Goal: Check status

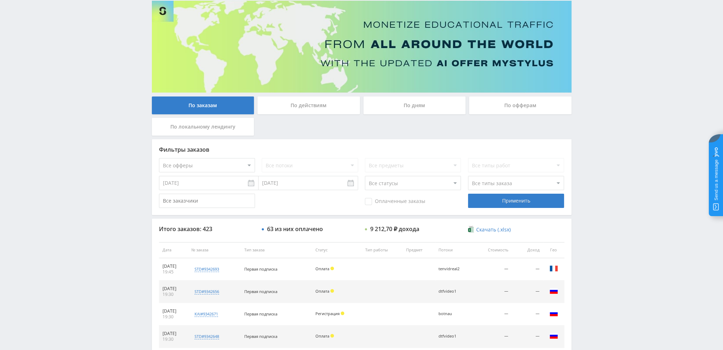
scroll to position [33, 0]
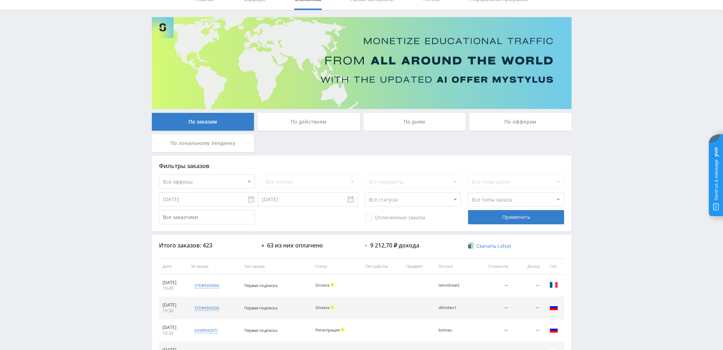
click at [399, 124] on div "По дням" at bounding box center [415, 122] width 102 height 18
click at [0, 0] on input "По дням" at bounding box center [0, 0] width 0 height 0
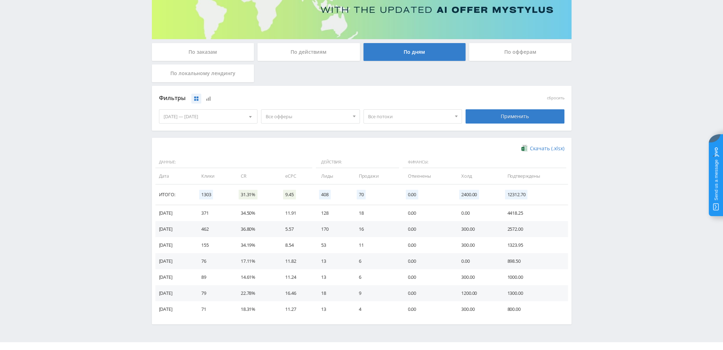
scroll to position [115, 0]
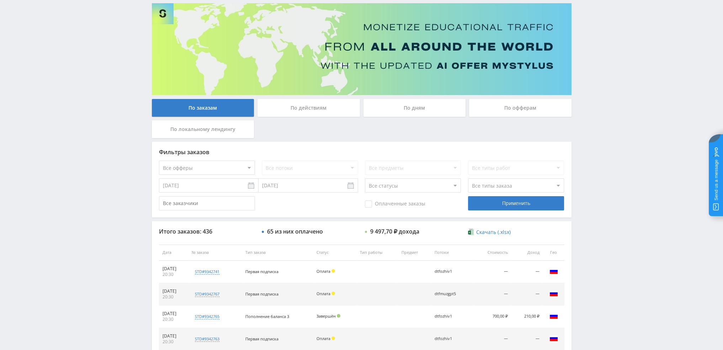
scroll to position [36, 0]
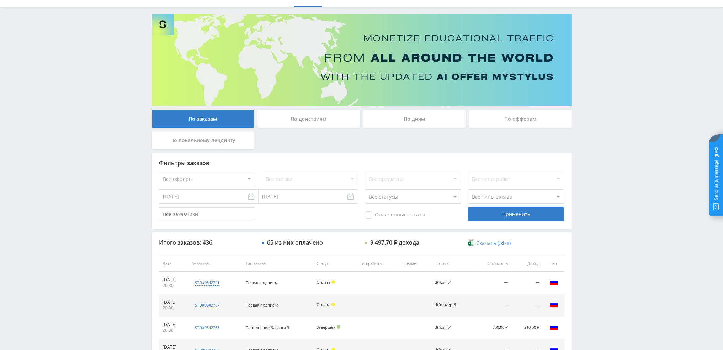
click at [416, 126] on div "По дням" at bounding box center [415, 119] width 102 height 18
click at [0, 0] on input "По дням" at bounding box center [0, 0] width 0 height 0
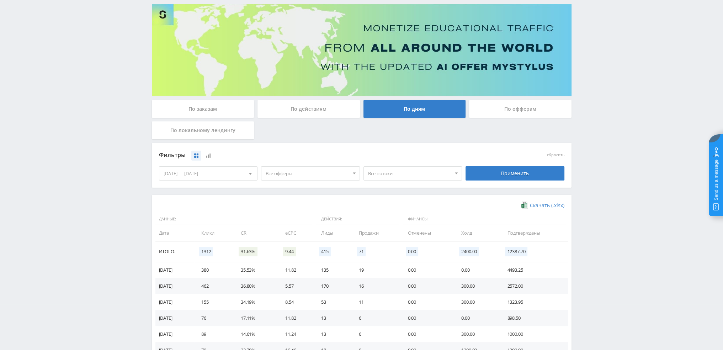
scroll to position [44, 0]
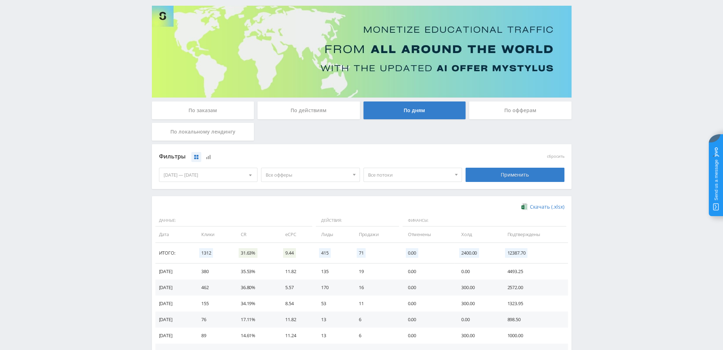
click at [332, 118] on div "По действиям" at bounding box center [309, 110] width 102 height 18
click at [0, 0] on input "По действиям" at bounding box center [0, 0] width 0 height 0
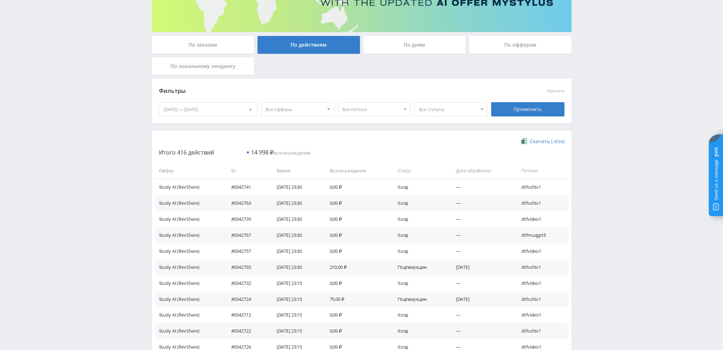
scroll to position [142, 0]
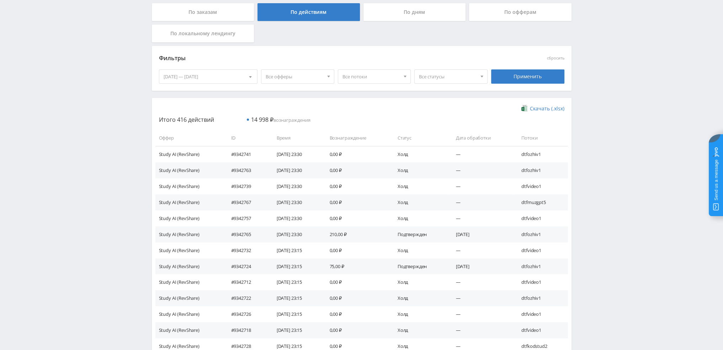
click at [351, 78] on span "Все потоки" at bounding box center [372, 77] width 58 height 14
click at [313, 78] on span "Все офферы" at bounding box center [295, 77] width 58 height 14
click at [292, 102] on button "MyStylus" at bounding box center [302, 100] width 82 height 10
click at [293, 113] on button "MyStylus - Revshare" at bounding box center [302, 110] width 82 height 10
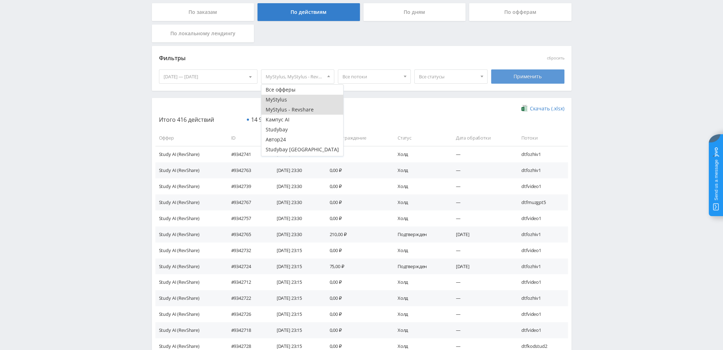
click at [508, 75] on div "Применить" at bounding box center [527, 76] width 73 height 14
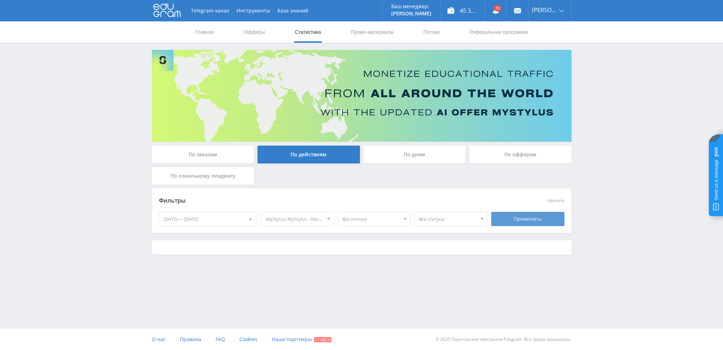
scroll to position [0, 0]
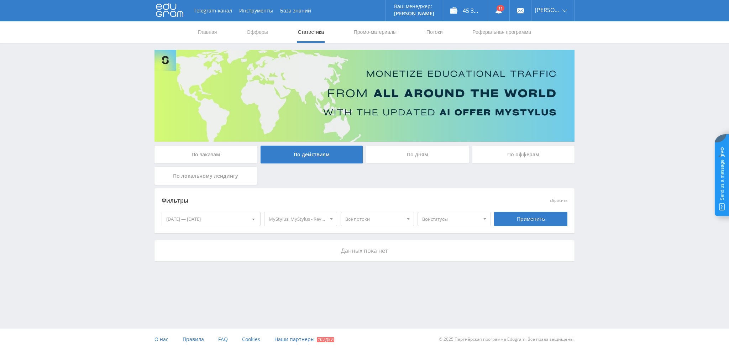
click at [293, 218] on span "MyStylus, MyStylus - Revshare" at bounding box center [298, 219] width 58 height 14
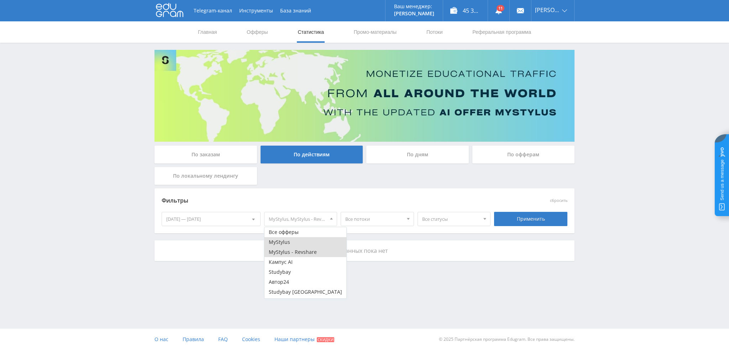
drag, startPoint x: 280, startPoint y: 243, endPoint x: 281, endPoint y: 250, distance: 8.0
click at [280, 243] on button "MyStylus" at bounding box center [305, 242] width 82 height 10
click at [281, 250] on button "MyStylus - Revshare" at bounding box center [305, 252] width 82 height 10
click at [286, 263] on button "Кампус AI" at bounding box center [305, 262] width 82 height 10
click at [548, 211] on div "Применить" at bounding box center [530, 219] width 77 height 20
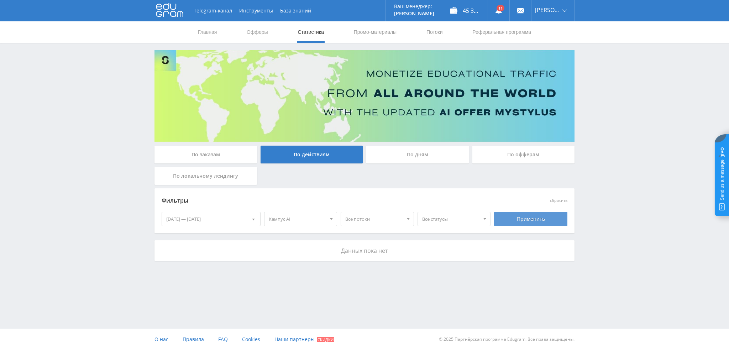
click at [540, 222] on div "Применить" at bounding box center [530, 219] width 73 height 14
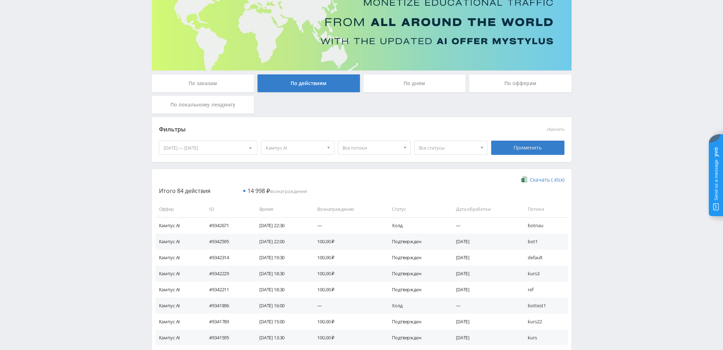
scroll to position [71, 0]
click at [306, 151] on span "Кампус AI" at bounding box center [295, 148] width 58 height 14
click at [288, 190] on button "Кампус AI" at bounding box center [302, 191] width 82 height 10
click at [289, 209] on button "Автор24" at bounding box center [302, 211] width 82 height 10
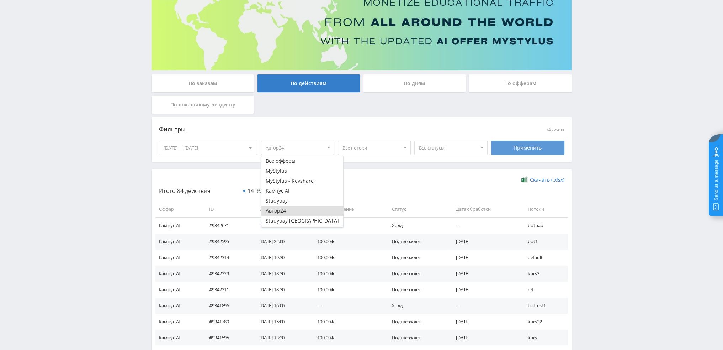
click at [508, 149] on div "Применить" at bounding box center [527, 148] width 73 height 14
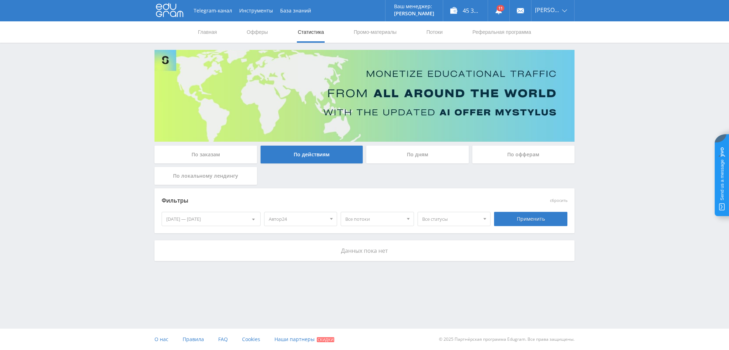
click at [401, 160] on div "По дням" at bounding box center [417, 155] width 102 height 18
click at [0, 0] on input "По дням" at bounding box center [0, 0] width 0 height 0
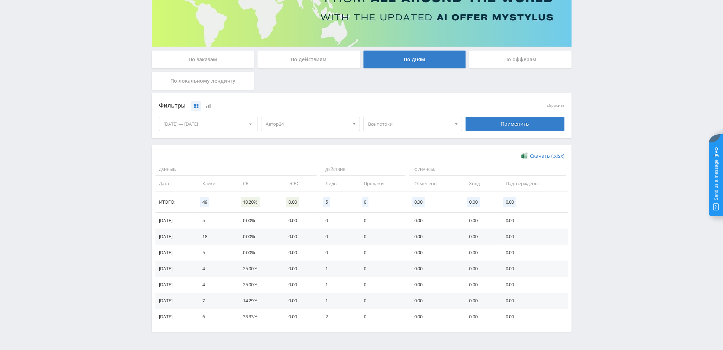
scroll to position [115, 0]
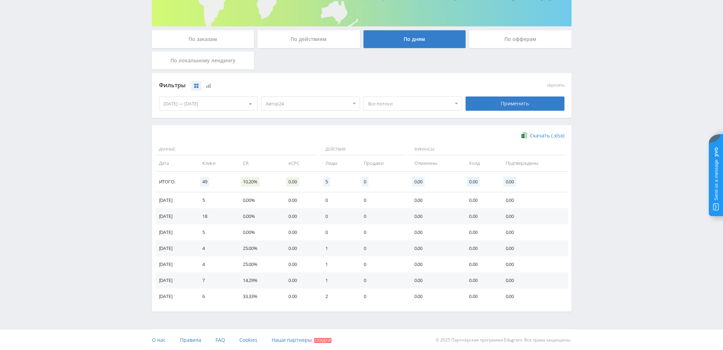
click at [323, 105] on span "Автор24" at bounding box center [307, 104] width 83 height 14
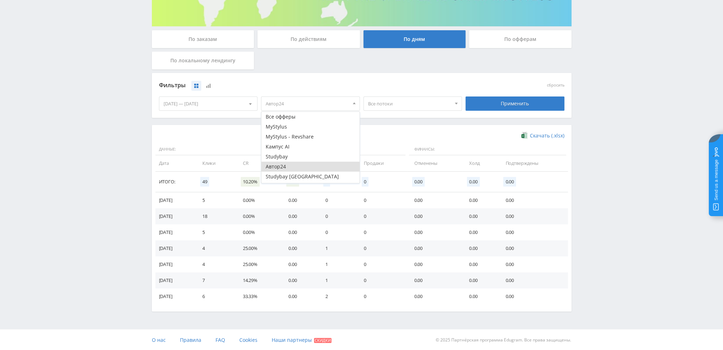
click at [297, 165] on button "Автор24" at bounding box center [310, 167] width 98 height 10
click at [309, 137] on button "MyStylus - Revshare" at bounding box center [310, 137] width 98 height 10
click at [308, 127] on button "MyStylus" at bounding box center [310, 127] width 98 height 10
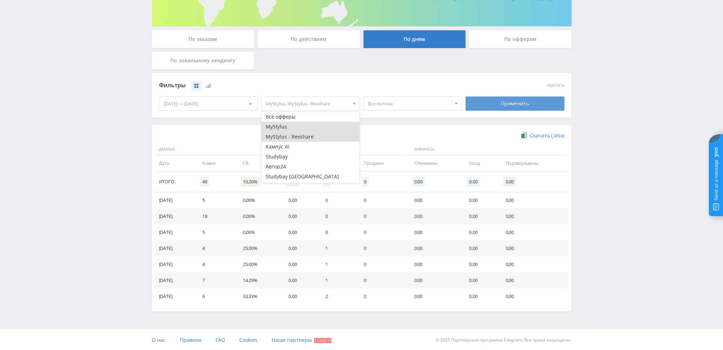
click at [496, 104] on div "Применить" at bounding box center [515, 103] width 99 height 14
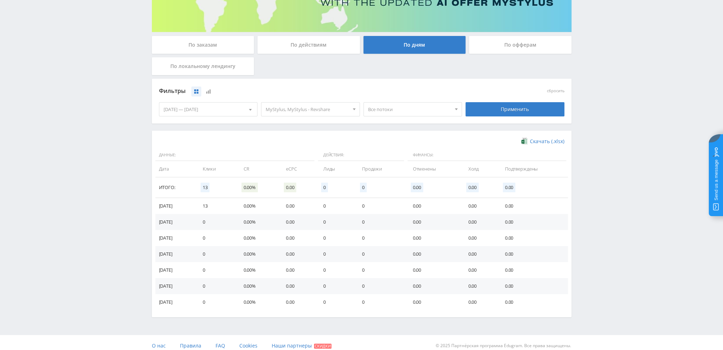
scroll to position [115, 0]
